Goal: Check status: Check status

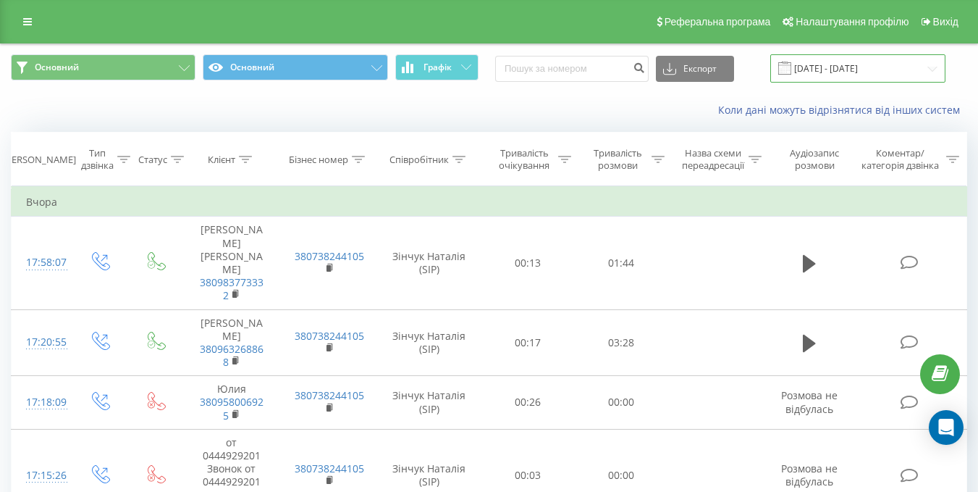
click at [835, 71] on input "[DATE] - [DATE]" at bounding box center [858, 68] width 175 height 28
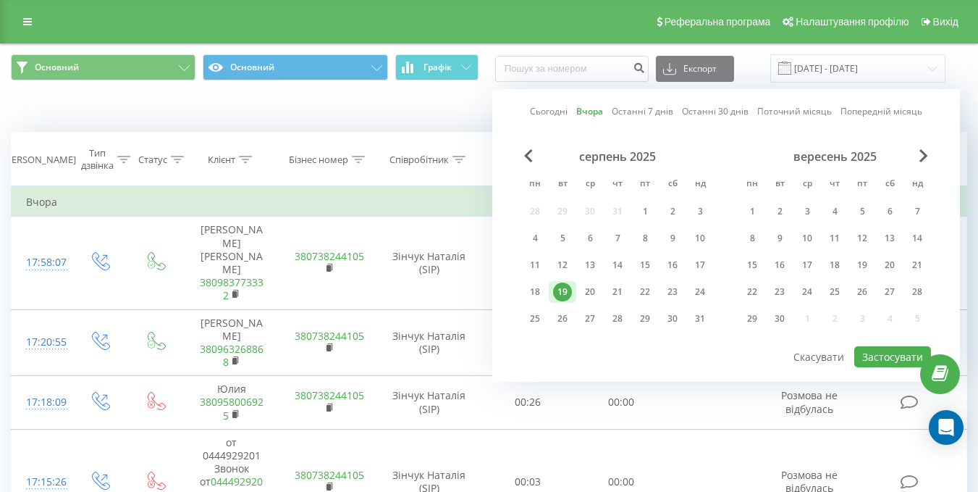
click at [553, 113] on link "Сьогодні" at bounding box center [549, 111] width 38 height 14
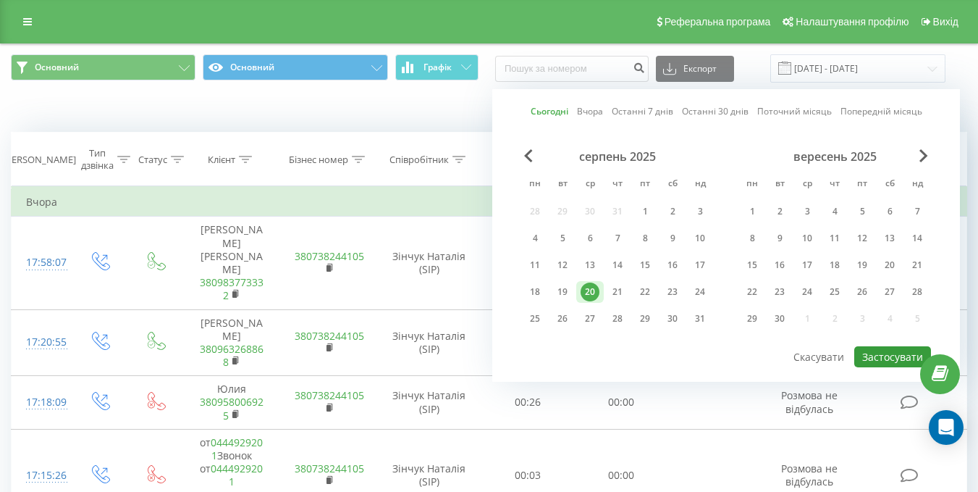
click at [886, 360] on button "Застосувати" at bounding box center [893, 356] width 77 height 21
type input "[DATE] - [DATE]"
